Goal: Navigation & Orientation: Find specific page/section

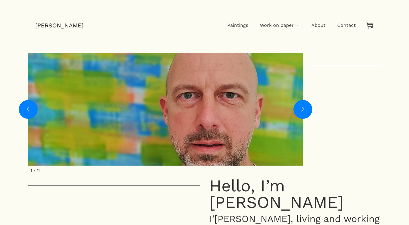
scroll to position [7, 0]
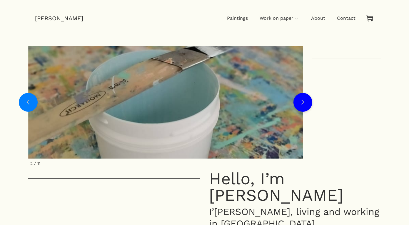
click at [305, 104] on link "Next slide" at bounding box center [303, 102] width 19 height 19
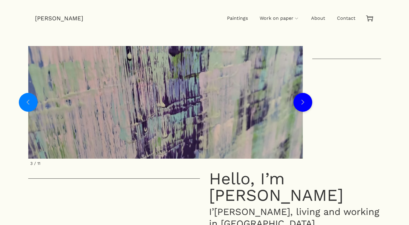
click at [305, 104] on link "Next slide" at bounding box center [303, 102] width 19 height 19
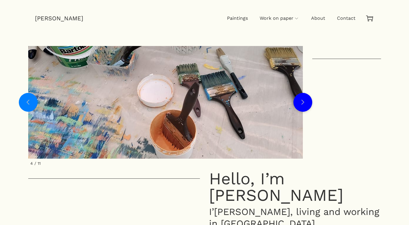
click at [305, 104] on link "Next slide" at bounding box center [303, 102] width 19 height 19
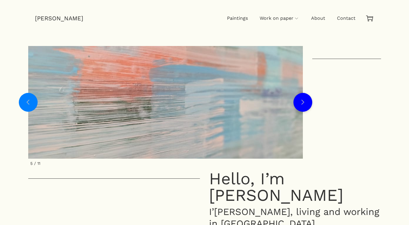
click at [305, 104] on link "Next slide" at bounding box center [303, 102] width 19 height 19
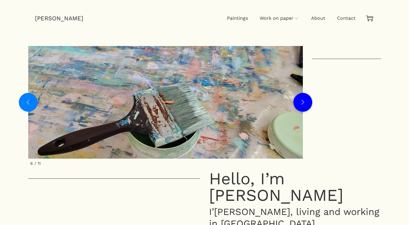
click at [305, 104] on link "Next slide" at bounding box center [303, 102] width 19 height 19
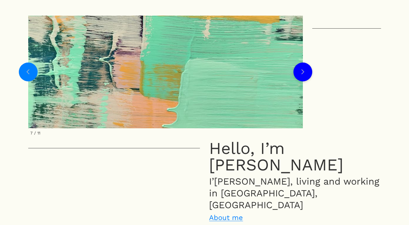
scroll to position [0, 0]
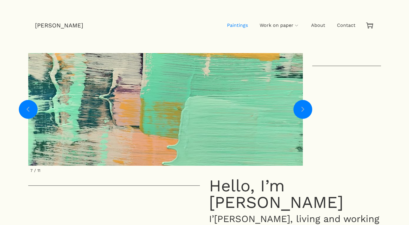
click at [242, 25] on span "Paintings" at bounding box center [238, 25] width 21 height 6
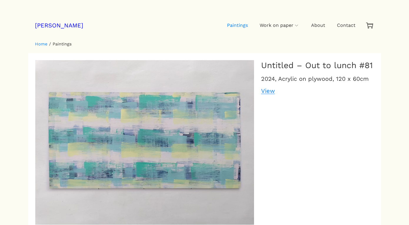
click at [61, 28] on link "[PERSON_NAME]" at bounding box center [59, 25] width 48 height 7
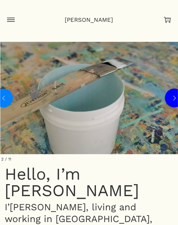
click at [170, 98] on link "Next slide" at bounding box center [174, 98] width 19 height 19
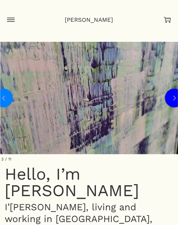
click at [170, 98] on link "Next slide" at bounding box center [174, 98] width 19 height 19
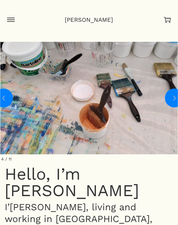
drag, startPoint x: 130, startPoint y: 122, endPoint x: 55, endPoint y: 114, distance: 75.2
click at [56, 114] on figure "4 / 11" at bounding box center [89, 98] width 181 height 112
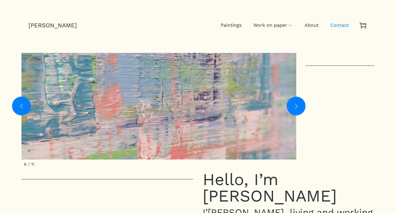
click at [347, 27] on span "Contact" at bounding box center [340, 25] width 19 height 6
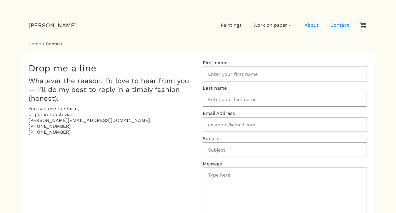
click at [309, 25] on span "About" at bounding box center [312, 25] width 14 height 6
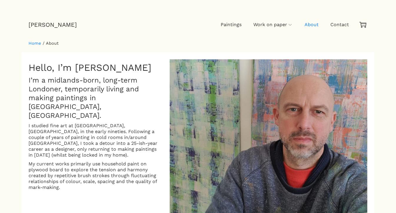
scroll to position [1, 0]
